Goal: Task Accomplishment & Management: Use online tool/utility

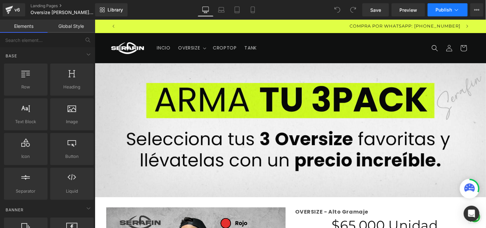
click at [456, 4] on button "Publish" at bounding box center [448, 9] width 40 height 13
click at [253, 12] on icon at bounding box center [253, 10] width 7 height 7
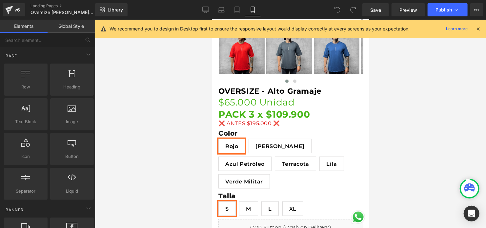
scroll to position [197, 0]
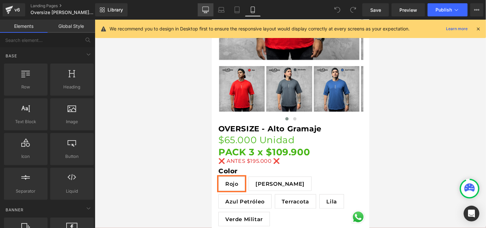
click at [207, 12] on icon at bounding box center [205, 10] width 7 height 7
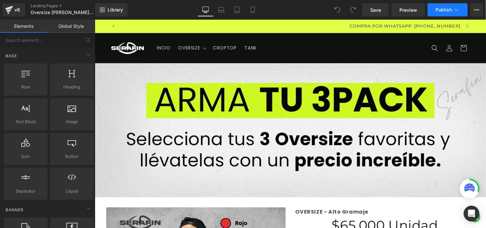
click at [445, 12] on span "Publish" at bounding box center [443, 9] width 16 height 5
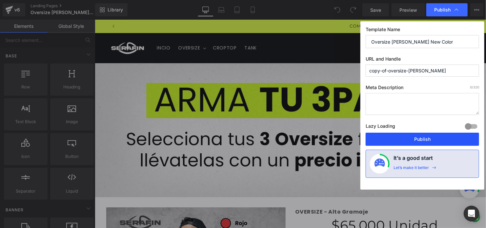
click at [415, 136] on button "Publish" at bounding box center [422, 139] width 113 height 13
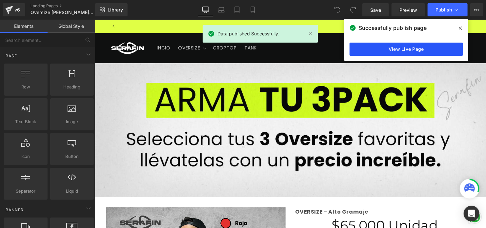
click at [410, 52] on link "View Live Page" at bounding box center [406, 49] width 113 height 13
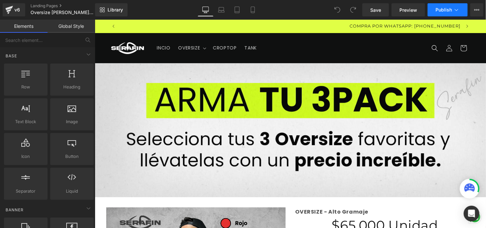
click at [446, 11] on span "Publish" at bounding box center [443, 9] width 16 height 5
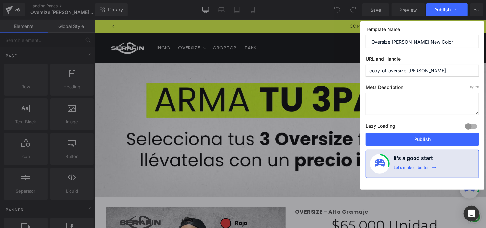
click at [446, 11] on span "Publish" at bounding box center [442, 10] width 16 height 6
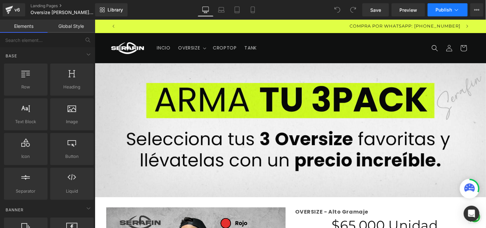
click at [436, 10] on span "Publish" at bounding box center [443, 9] width 16 height 5
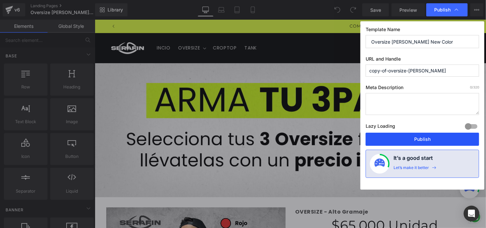
click at [375, 139] on button "Publish" at bounding box center [422, 139] width 113 height 13
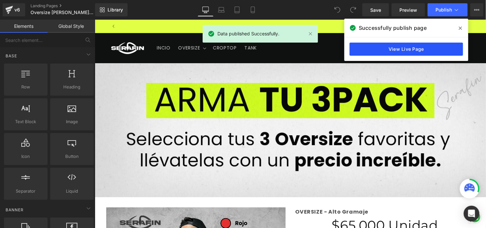
click at [401, 49] on link "View Live Page" at bounding box center [406, 49] width 113 height 13
